Goal: Transaction & Acquisition: Purchase product/service

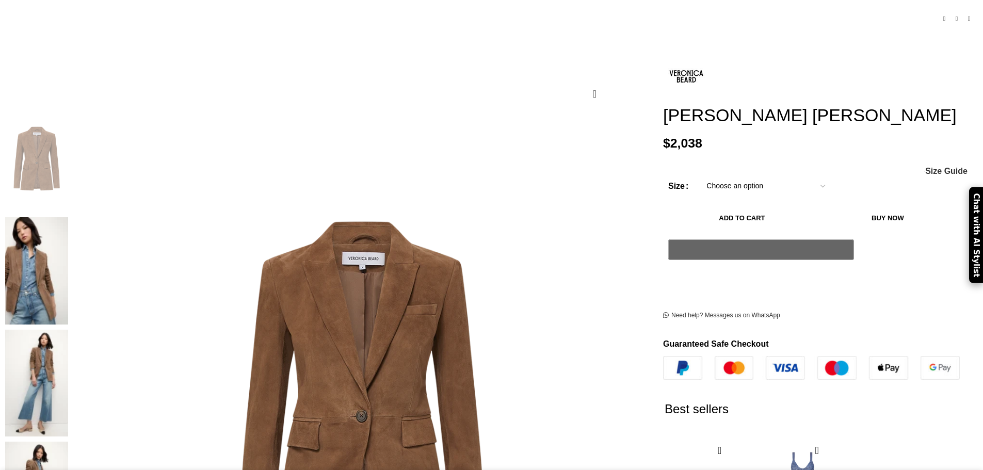
scroll to position [206, 0]
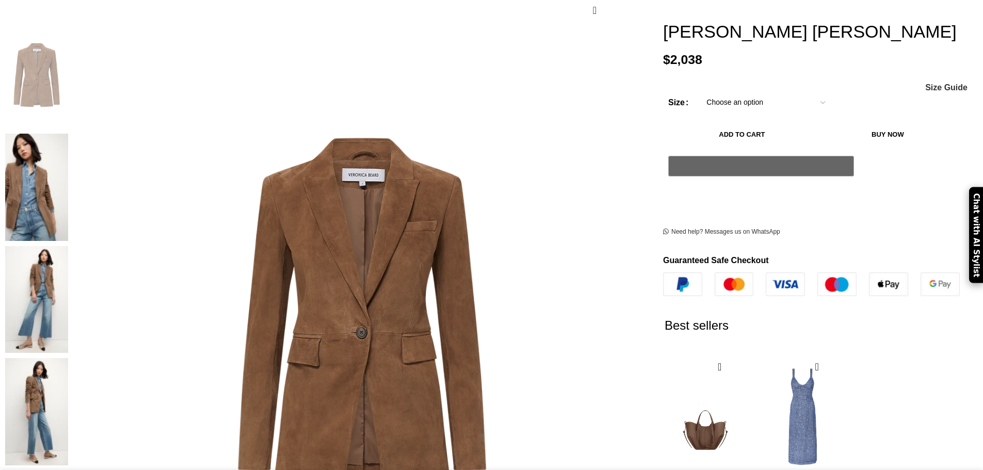
click at [754, 93] on select "Choose an option 2 UK 4 UK 6 UK 8 [GEOGRAPHIC_DATA] 10 [GEOGRAPHIC_DATA] 12 [GE…" at bounding box center [766, 103] width 134 height 22
click at [68, 358] on img at bounding box center [36, 411] width 63 height 107
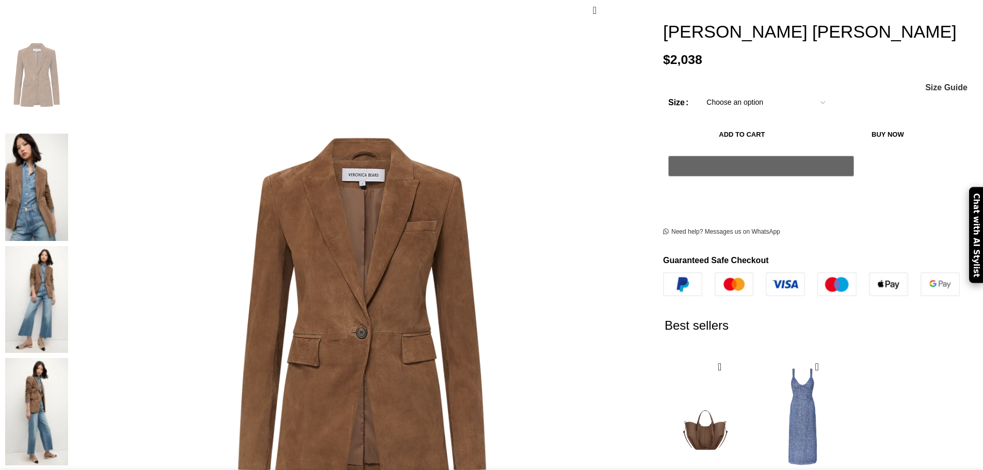
click at [68, 246] on img at bounding box center [36, 299] width 63 height 107
click at [68, 134] on img at bounding box center [36, 187] width 63 height 107
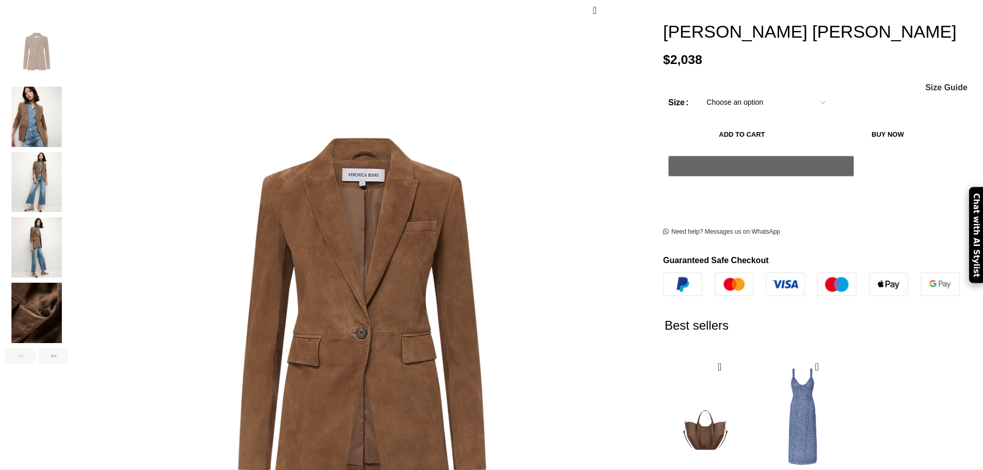
click at [68, 108] on img "2 / 6" at bounding box center [36, 117] width 63 height 60
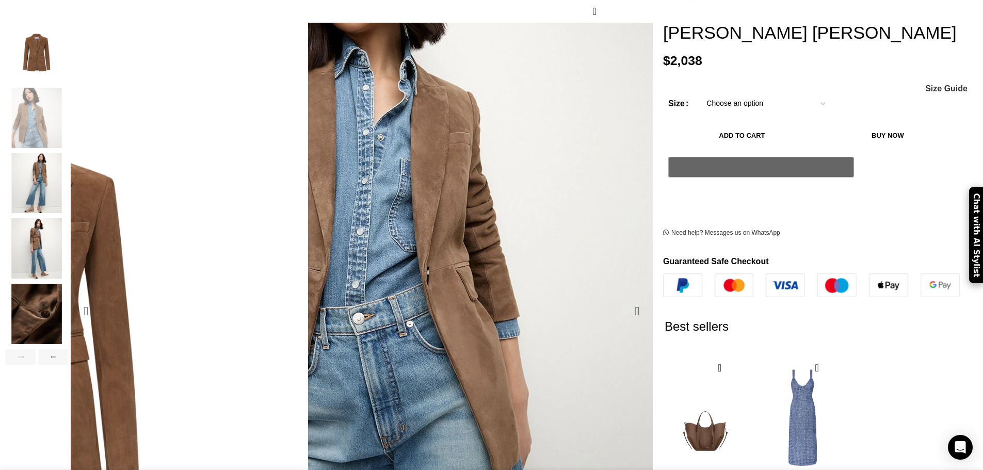
scroll to position [0, 217]
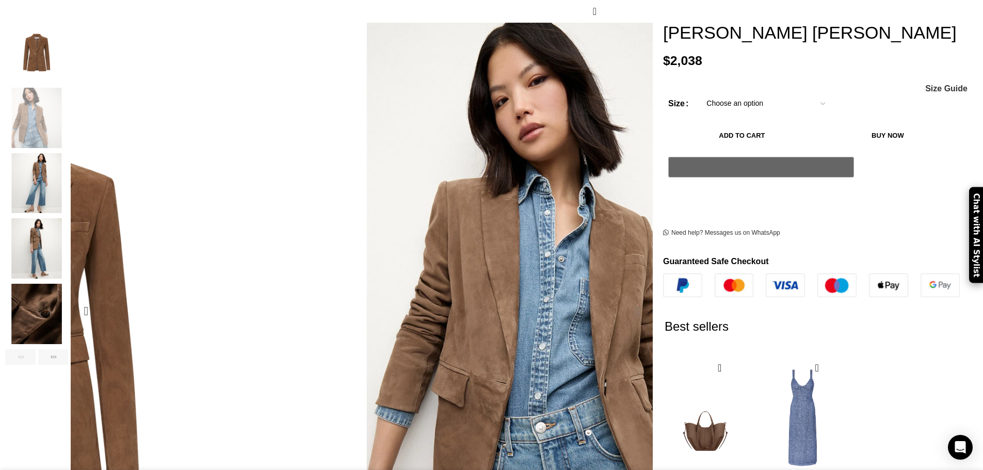
click at [624, 298] on div "Next slide" at bounding box center [637, 311] width 26 height 26
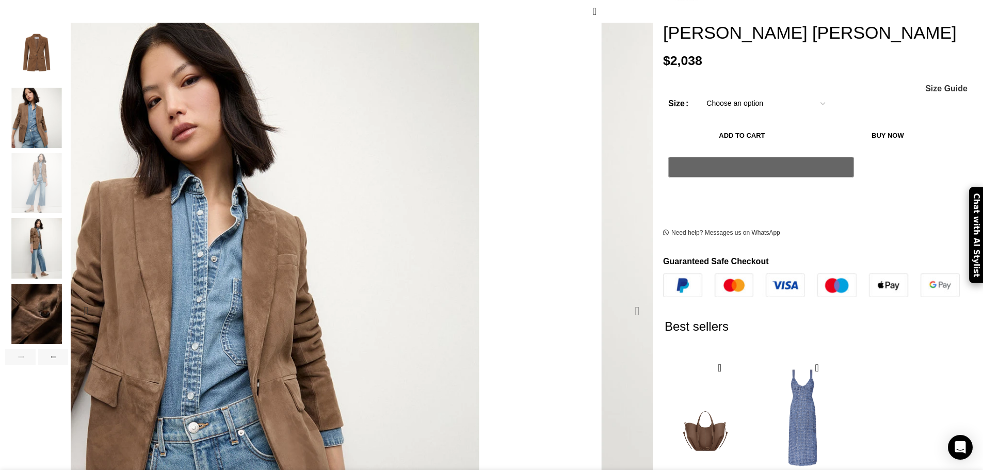
click at [624, 298] on div "Next slide" at bounding box center [637, 311] width 26 height 26
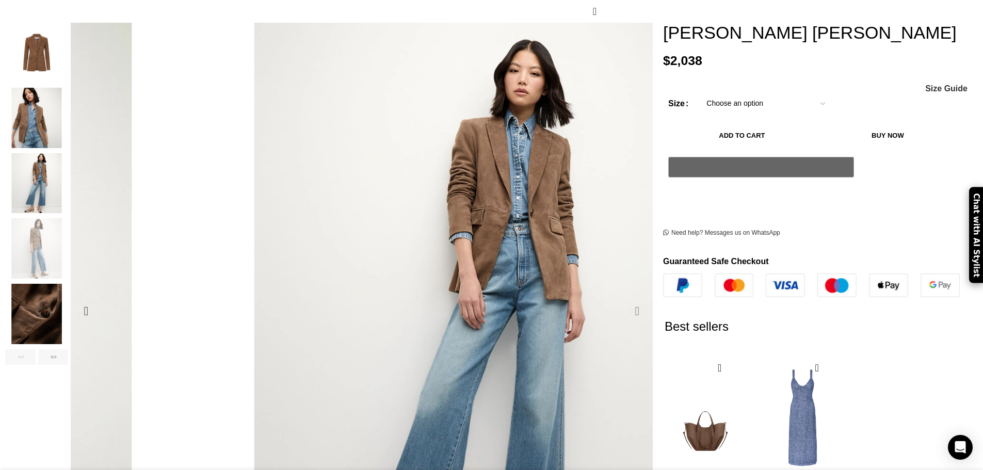
click at [624, 298] on div "Next slide" at bounding box center [637, 311] width 26 height 26
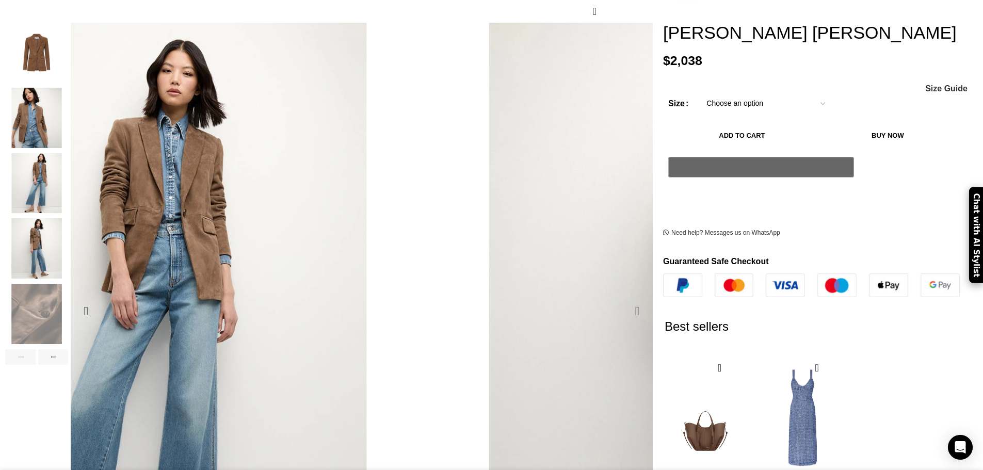
scroll to position [0, 0]
click at [624, 298] on div "Next slide" at bounding box center [637, 311] width 26 height 26
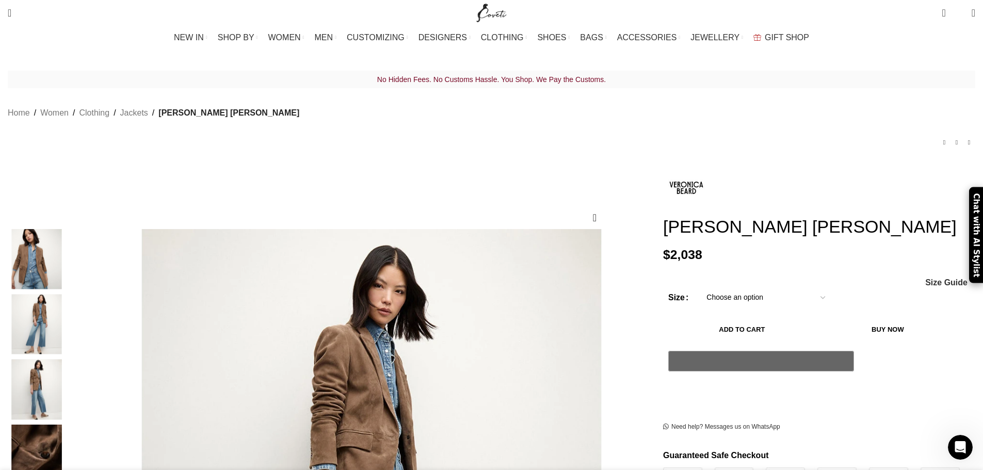
scroll to position [0, 434]
